Goal: Transaction & Acquisition: Purchase product/service

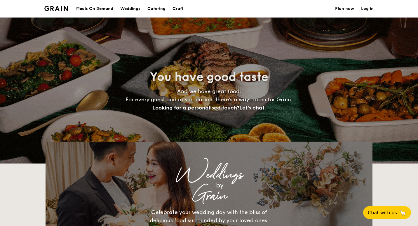
select select
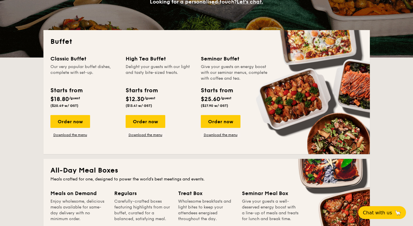
scroll to position [58, 0]
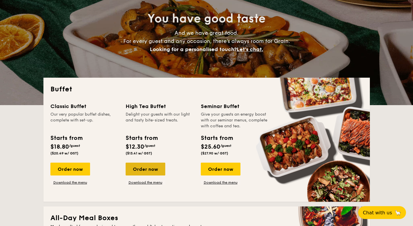
click at [143, 168] on div "Order now" at bounding box center [146, 168] width 40 height 13
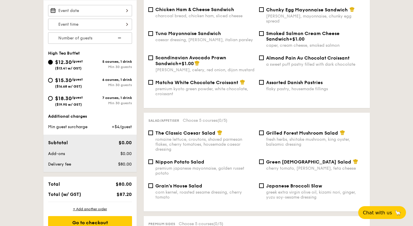
scroll to position [117, 0]
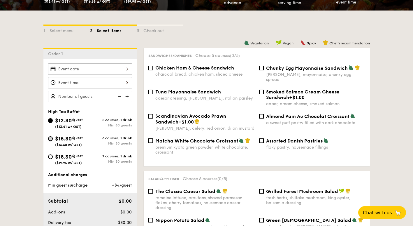
click at [50, 139] on input "$15.30 /guest ($16.68 w/ GST) 6 courses, 1 drink Min 30 guests" at bounding box center [50, 138] width 5 height 5
radio input "true"
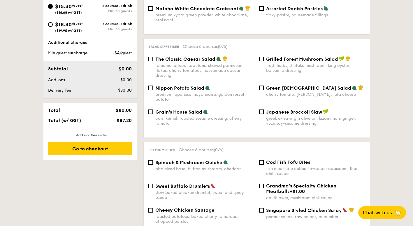
scroll to position [204, 0]
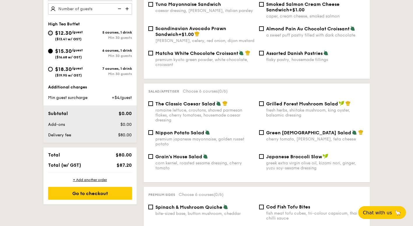
click at [49, 34] on input "$12.30 /guest ($13.41 w/ GST) 5 courses, 1 drink Min 30 guests" at bounding box center [50, 33] width 5 height 5
radio input "true"
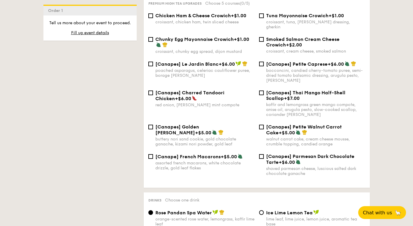
scroll to position [788, 0]
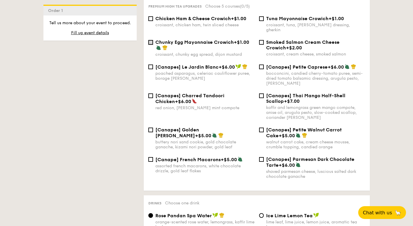
click at [148, 40] on input "Chunky Egg Mayonnaise Crowich +$1.00 croissant, chunky egg spread, dijon mustard" at bounding box center [150, 42] width 5 height 5
checkbox input "true"
click at [260, 40] on input "Smoked Salmon Cream Cheese Crowich +$2.00 croissant, cream cheese, smoked salmon" at bounding box center [261, 42] width 5 height 5
click at [263, 40] on input "Smoked Salmon Cream Cheese Crowich +$2.00 croissant, cream cheese, smoked salmon" at bounding box center [261, 42] width 5 height 5
checkbox input "false"
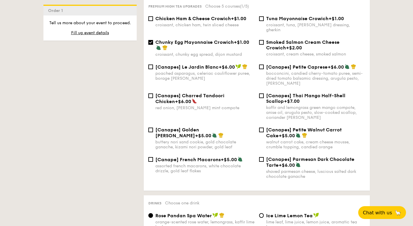
click at [151, 40] on input "Chunky Egg Mayonnaise Crowich +$1.00 croissant, chunky egg spread, dijon mustard" at bounding box center [150, 42] width 5 height 5
checkbox input "false"
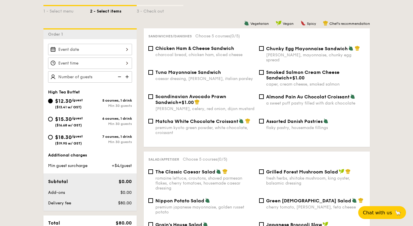
scroll to position [117, 0]
